Goal: Transaction & Acquisition: Purchase product/service

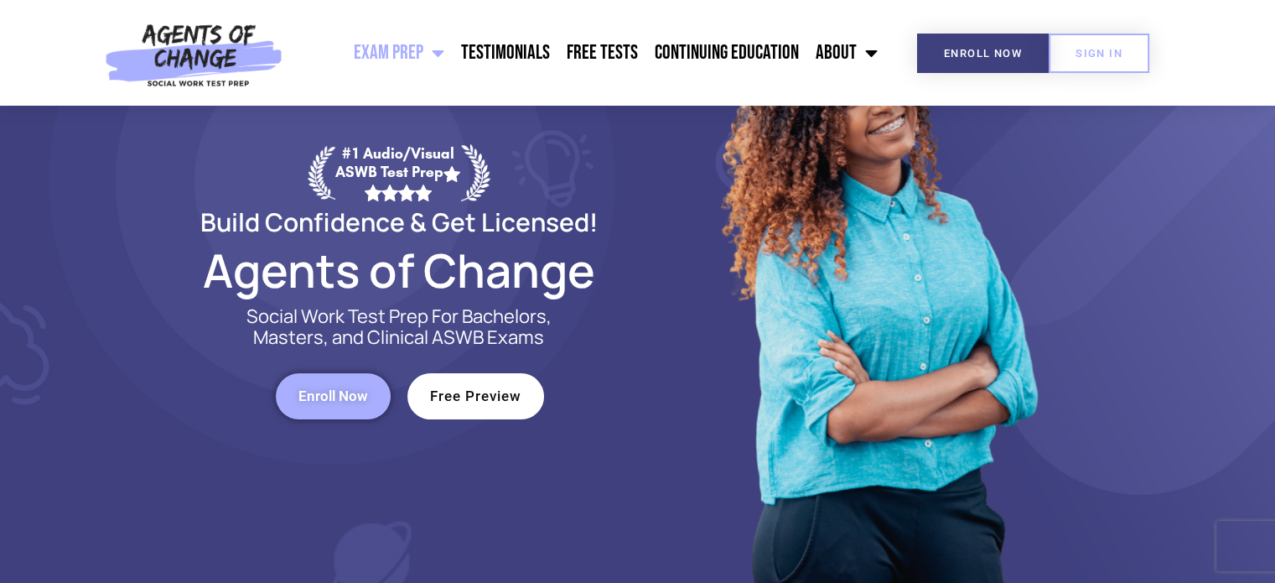
scroll to position [132, 0]
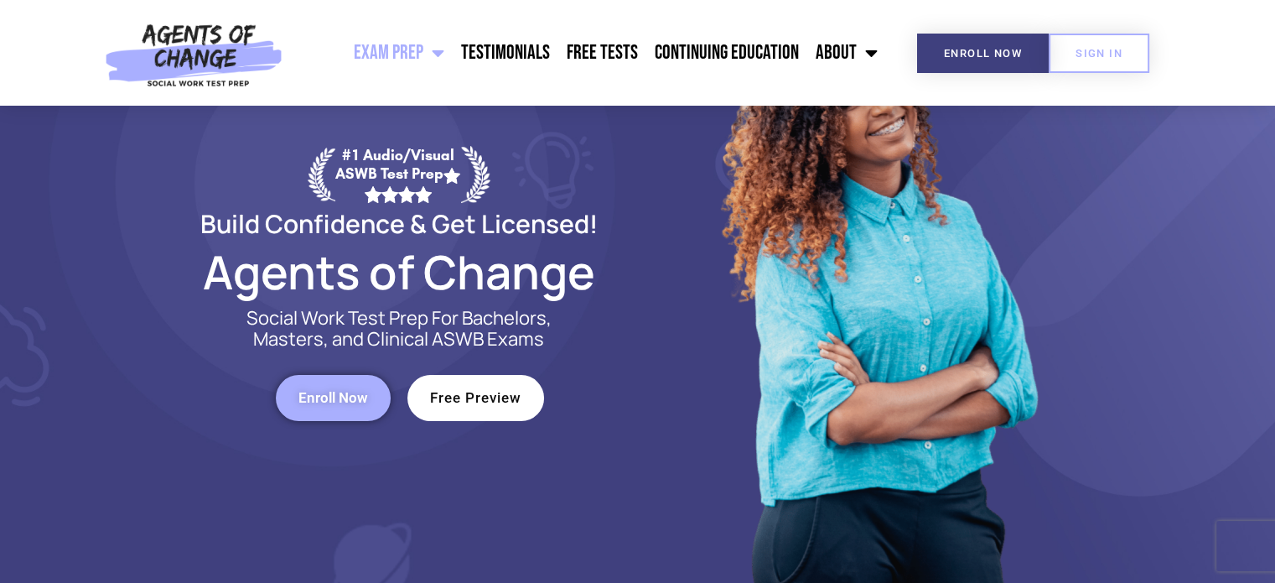
click at [342, 402] on span "Enroll Now" at bounding box center [333, 398] width 70 height 14
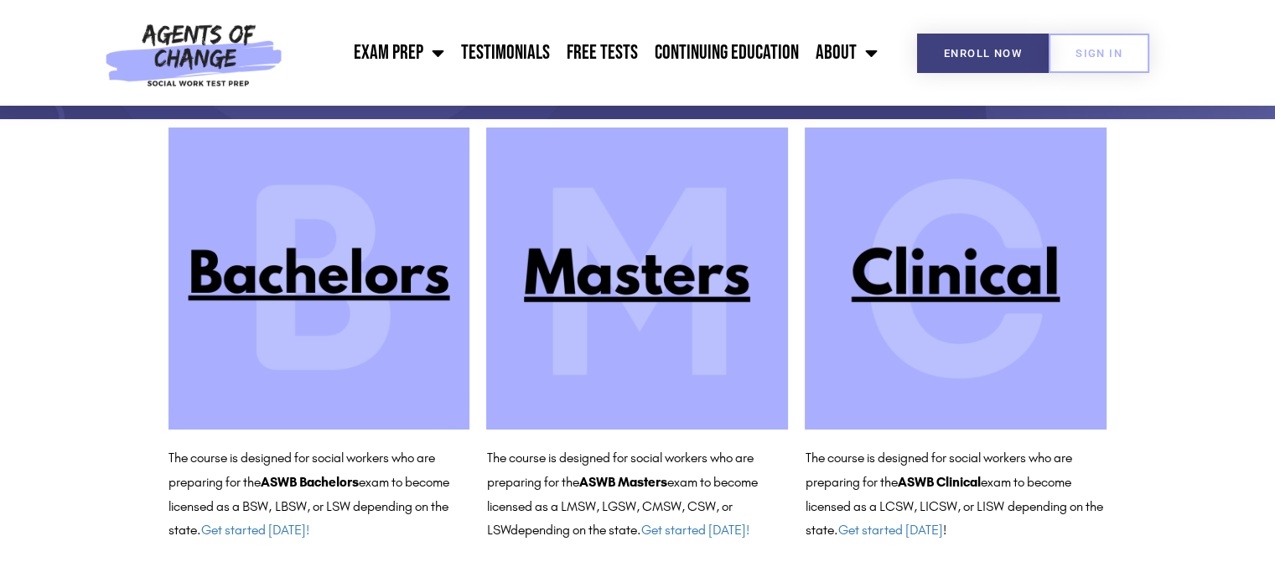
scroll to position [157, 0]
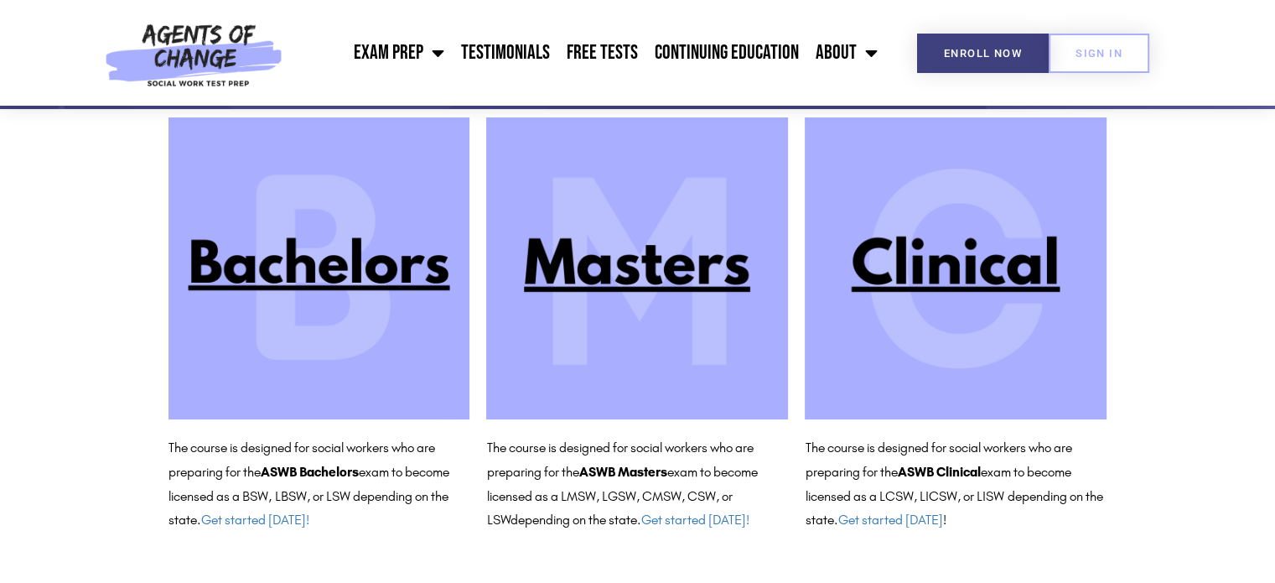
click at [955, 320] on img at bounding box center [956, 268] width 302 height 302
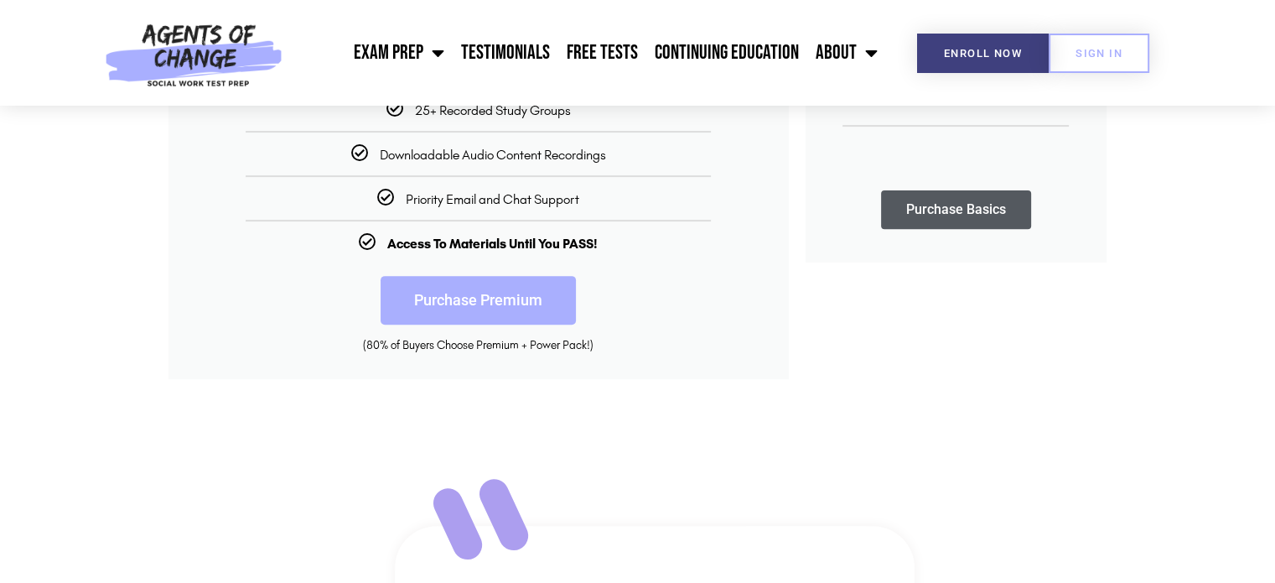
scroll to position [594, 0]
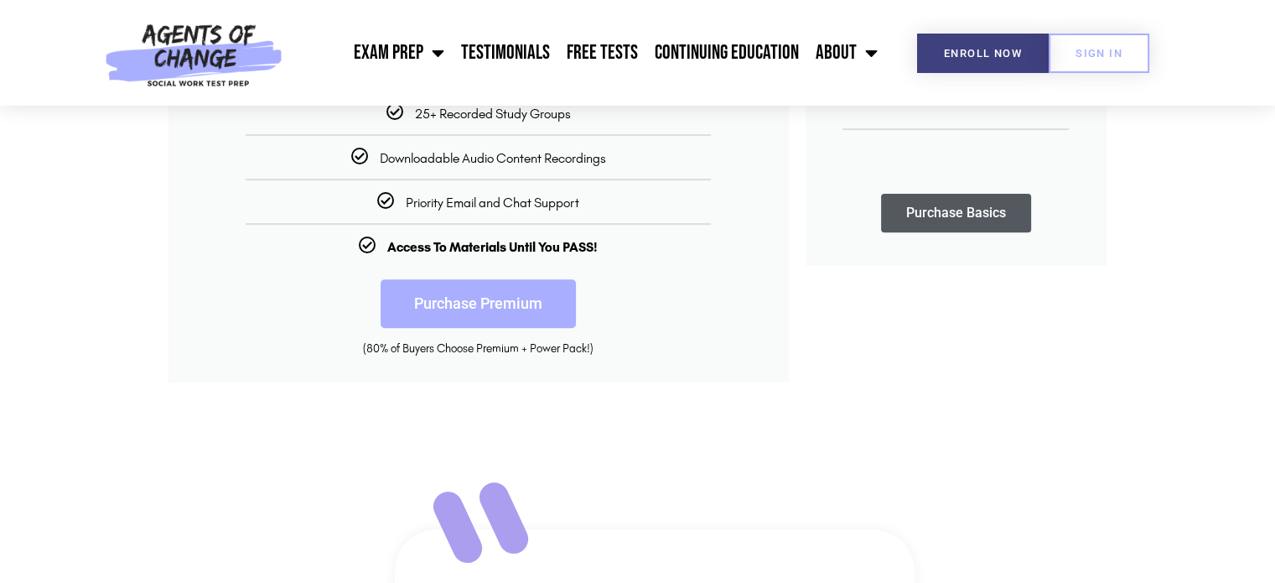
click at [527, 293] on link "Purchase Premium" at bounding box center [478, 303] width 195 height 49
